Goal: Entertainment & Leisure: Consume media (video, audio)

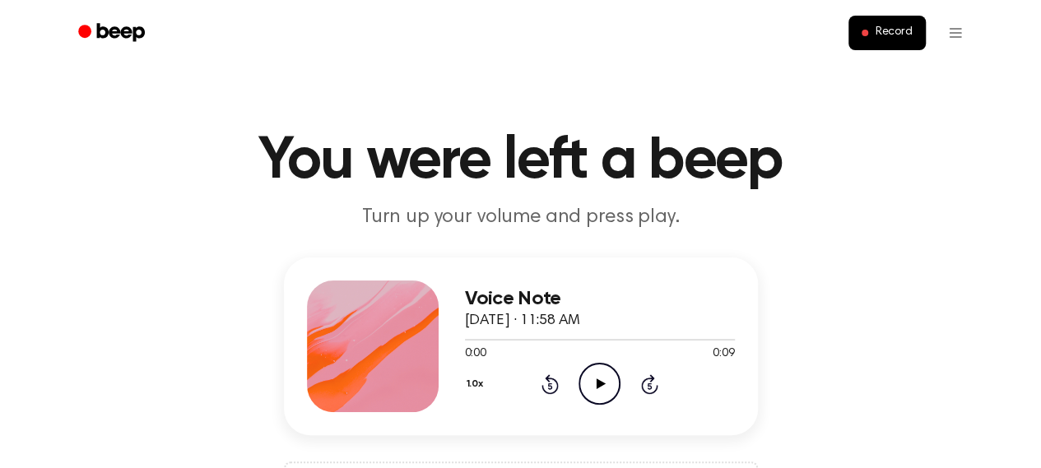
click at [605, 381] on icon "Play Audio" at bounding box center [599, 384] width 42 height 42
click at [614, 382] on icon "Play Audio" at bounding box center [599, 384] width 42 height 42
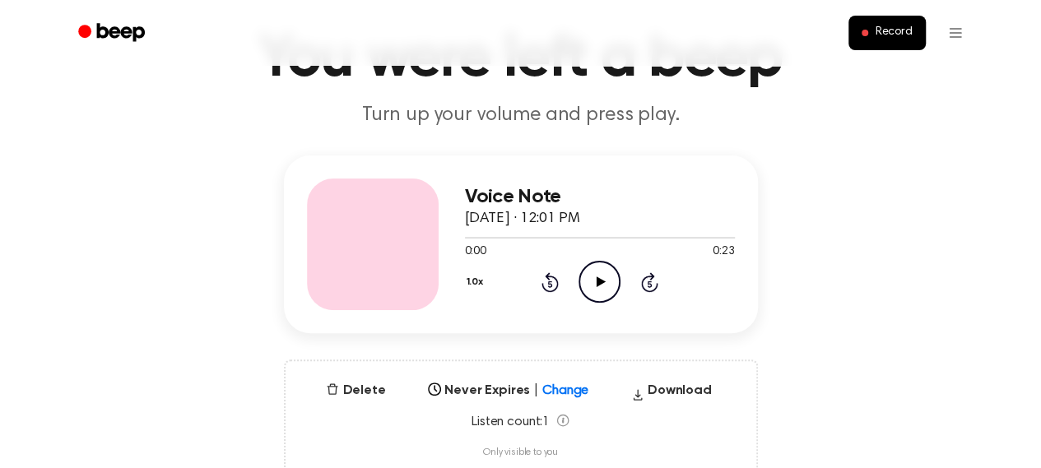
scroll to position [258, 0]
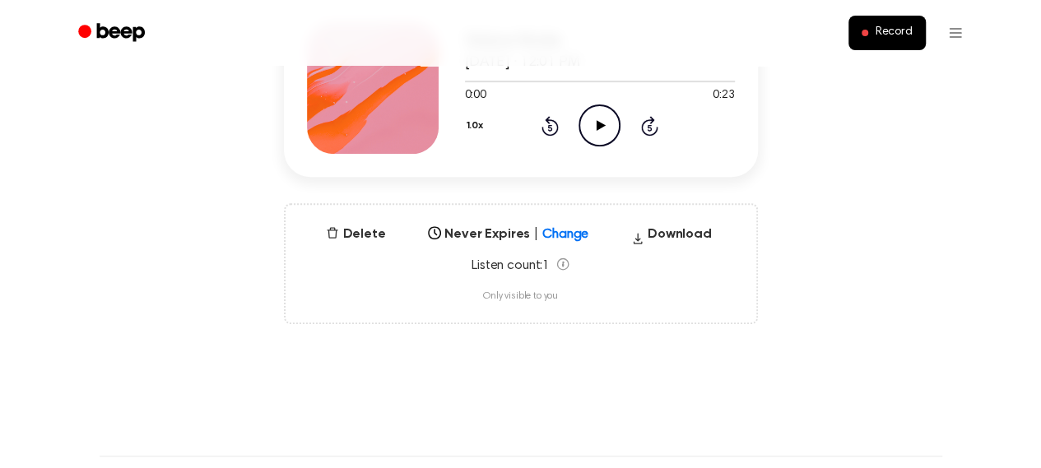
click at [592, 128] on icon "Play Audio" at bounding box center [599, 125] width 42 height 42
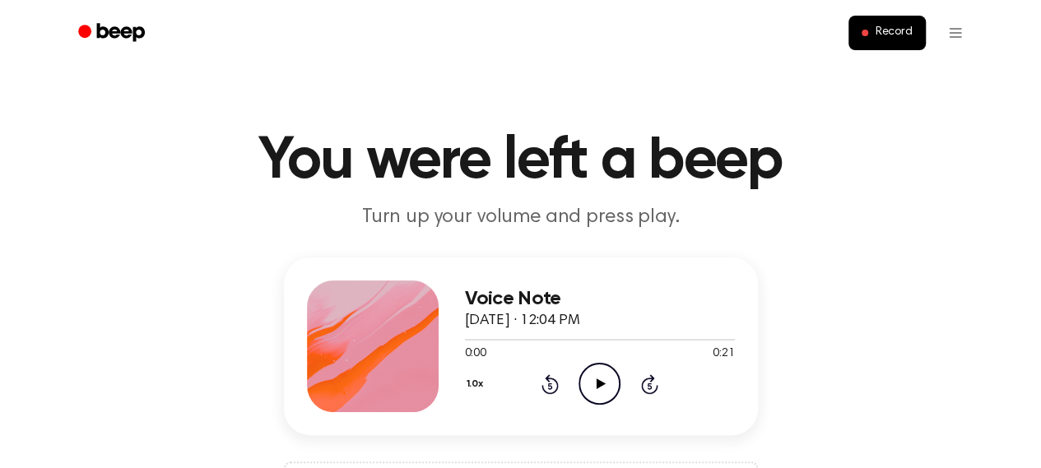
click at [586, 387] on icon "Play Audio" at bounding box center [599, 384] width 42 height 42
click at [582, 369] on icon "Play Audio" at bounding box center [599, 384] width 42 height 42
click at [600, 363] on icon "Play Audio" at bounding box center [599, 384] width 42 height 42
click at [571, 332] on div at bounding box center [600, 338] width 270 height 13
click at [589, 371] on icon "Play Audio" at bounding box center [599, 384] width 42 height 42
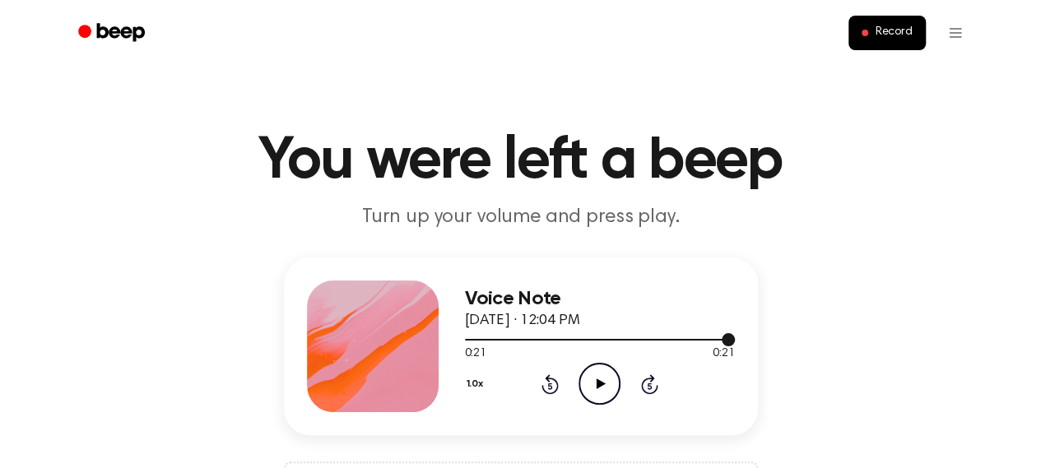
click at [610, 340] on div at bounding box center [600, 340] width 270 height 2
click at [608, 373] on icon "Play Audio" at bounding box center [599, 384] width 42 height 42
drag, startPoint x: 572, startPoint y: 356, endPoint x: 584, endPoint y: 341, distance: 18.8
click at [584, 341] on div "0:21 0:21 Your browser does not support the [object Object] element." at bounding box center [600, 347] width 270 height 30
click at [584, 341] on div at bounding box center [600, 338] width 270 height 13
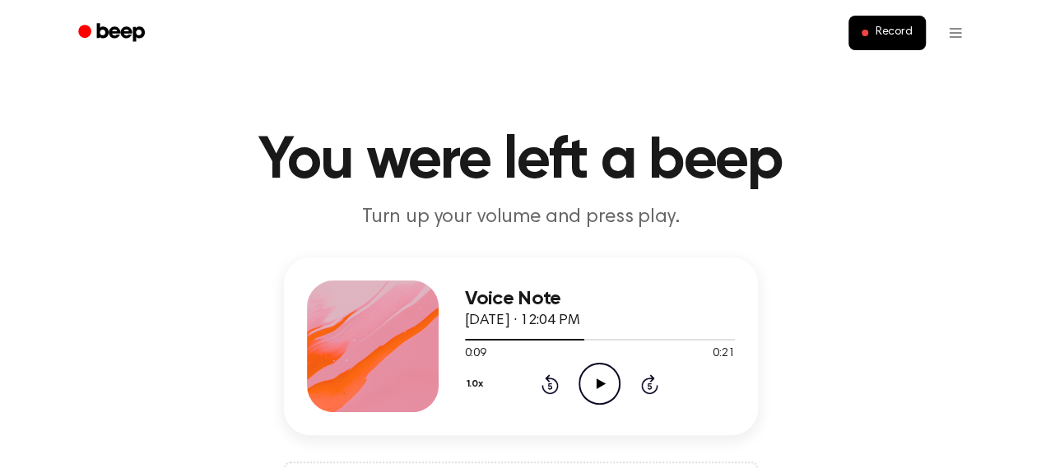
click at [593, 387] on icon "Play Audio" at bounding box center [599, 384] width 42 height 42
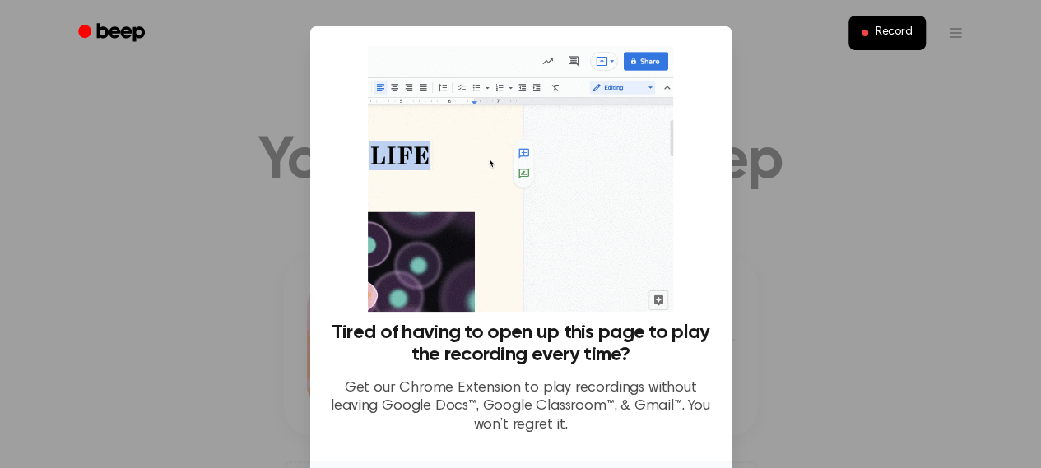
click at [809, 128] on div at bounding box center [520, 234] width 1041 height 468
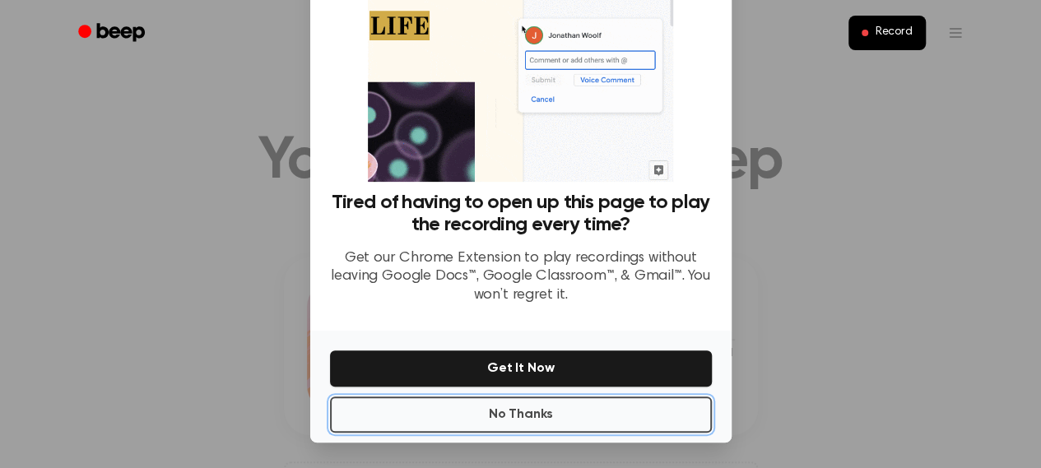
click at [561, 418] on button "No Thanks" at bounding box center [521, 414] width 382 height 36
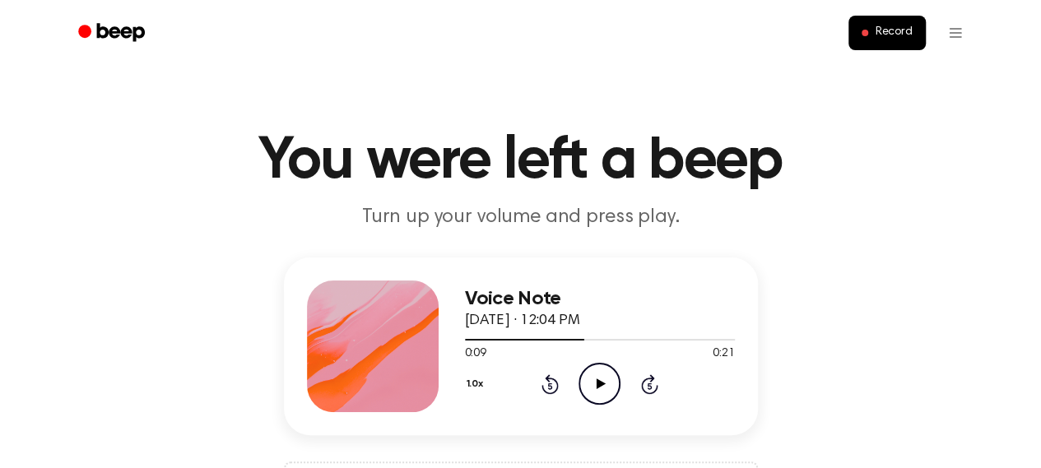
click at [592, 389] on icon "Play Audio" at bounding box center [599, 384] width 42 height 42
